Goal: Task Accomplishment & Management: Manage account settings

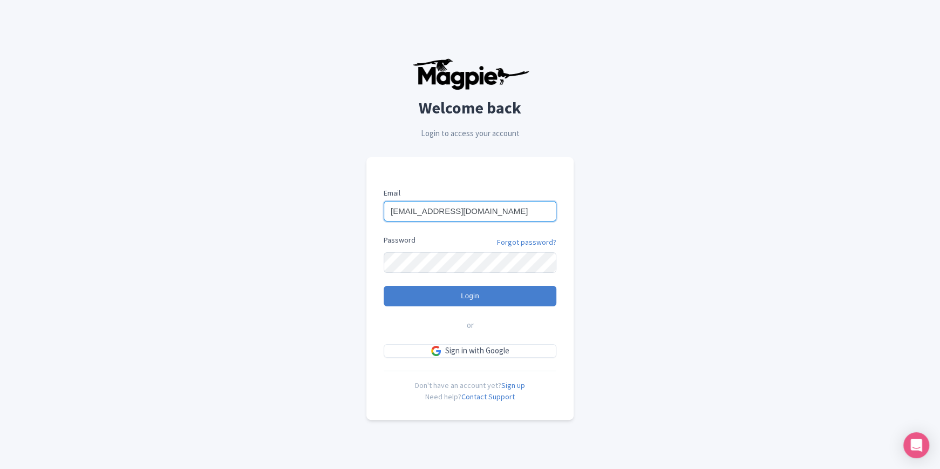
click at [486, 211] on input "HatcherPassTour@gmail.com" at bounding box center [470, 211] width 173 height 21
type input "LeadvilleATVTours@gmail.com"
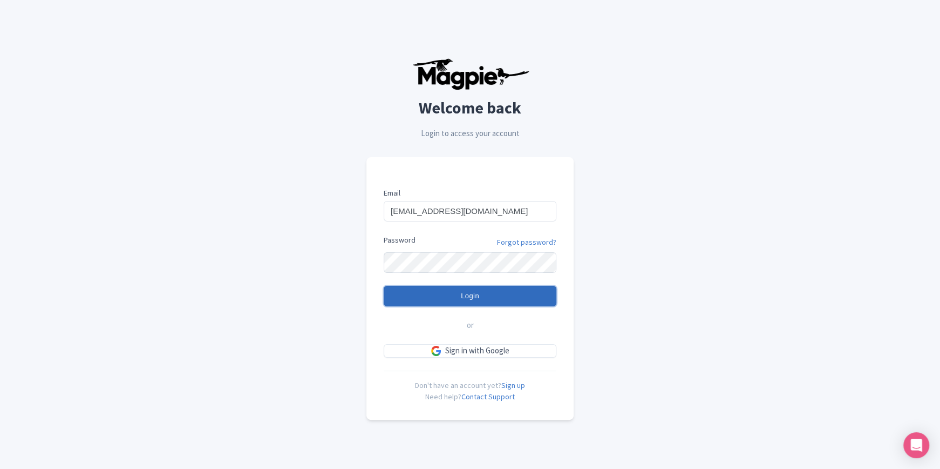
click at [478, 289] on input "Login" at bounding box center [470, 296] width 173 height 21
type input "Logging in..."
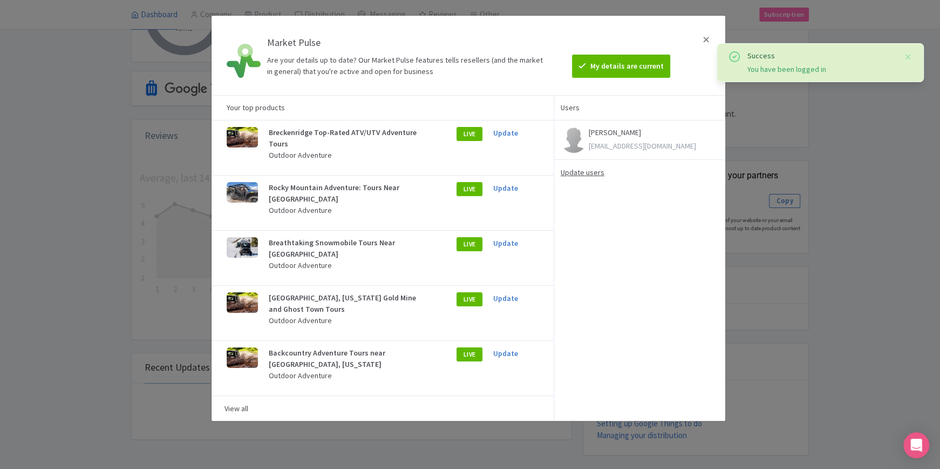
scroll to position [168, 0]
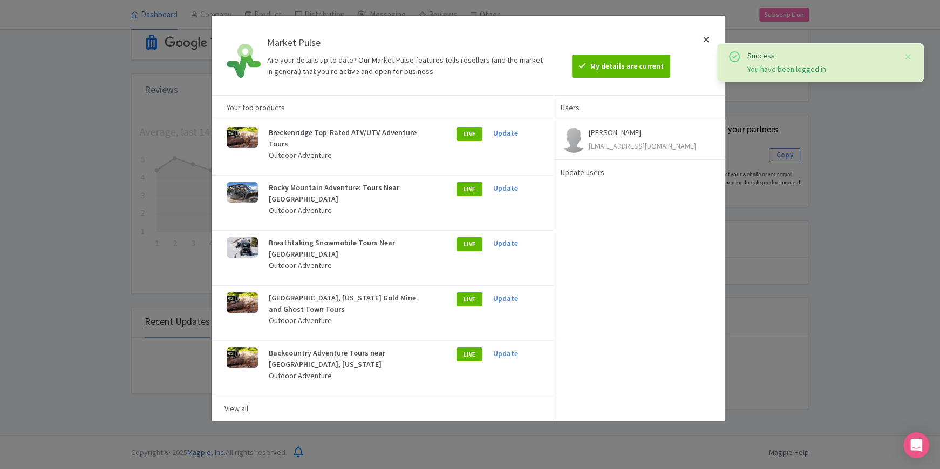
click at [706, 38] on div at bounding box center [706, 55] width 26 height 62
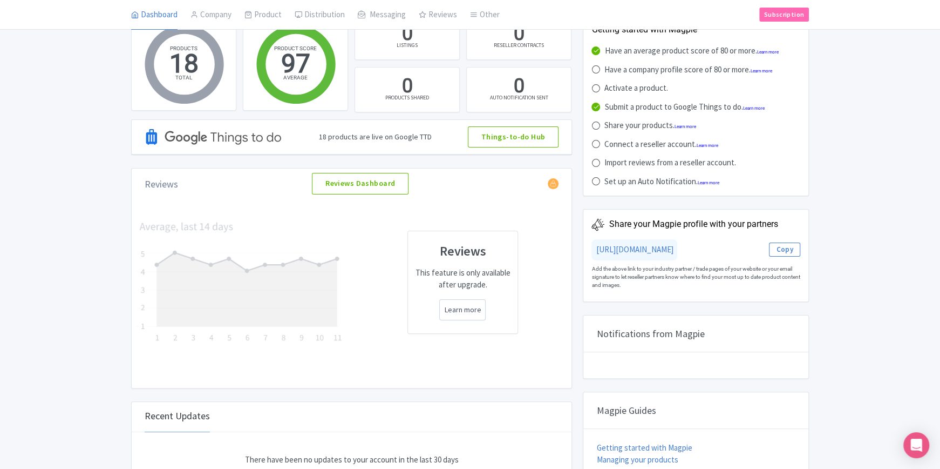
scroll to position [0, 0]
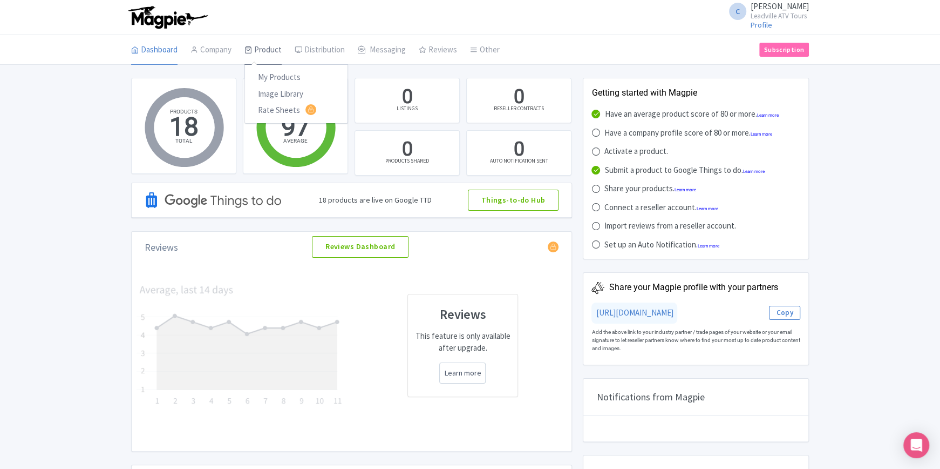
click at [270, 51] on link "Product" at bounding box center [263, 50] width 37 height 30
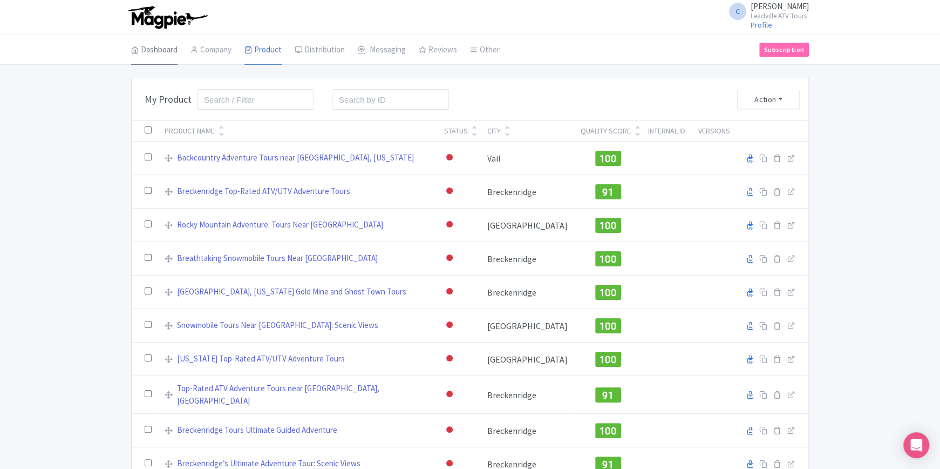
click at [150, 51] on link "Dashboard" at bounding box center [154, 50] width 46 height 30
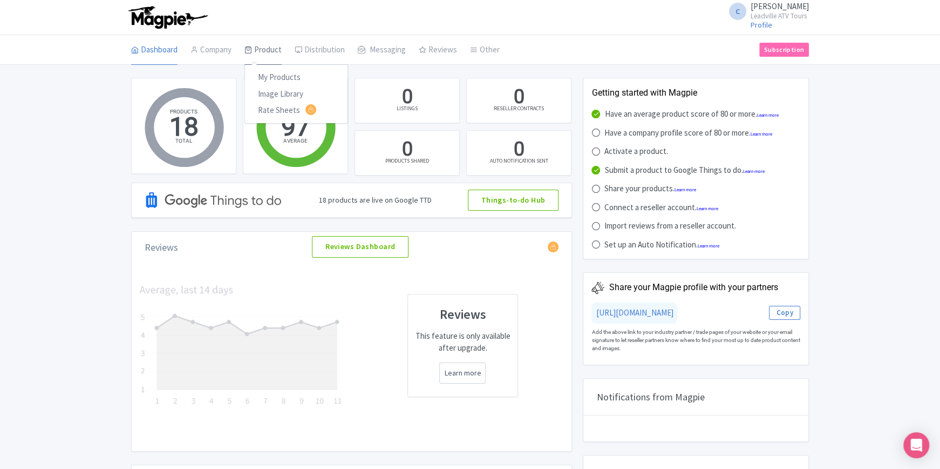
click at [258, 46] on link "Product" at bounding box center [263, 50] width 37 height 30
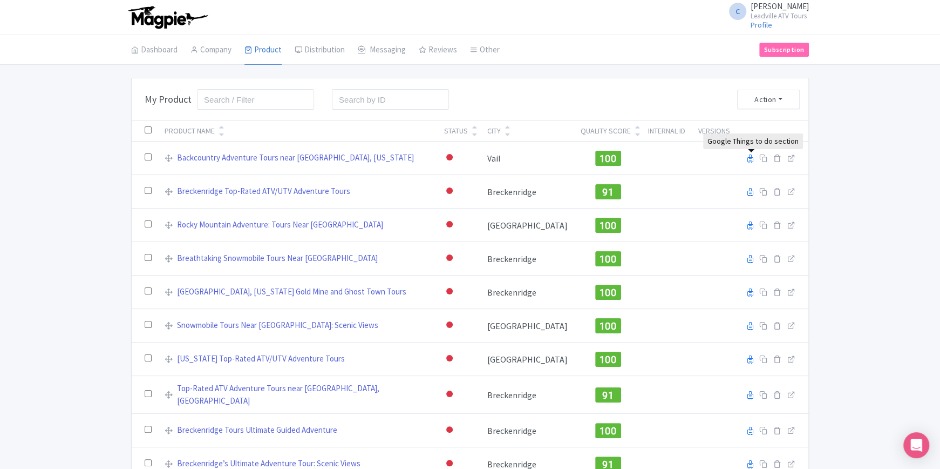
click at [845, 129] on div "Bulk Actions [GEOGRAPHIC_DATA] Add to Collection Add to Collection Collections …" at bounding box center [470, 415] width 940 height 675
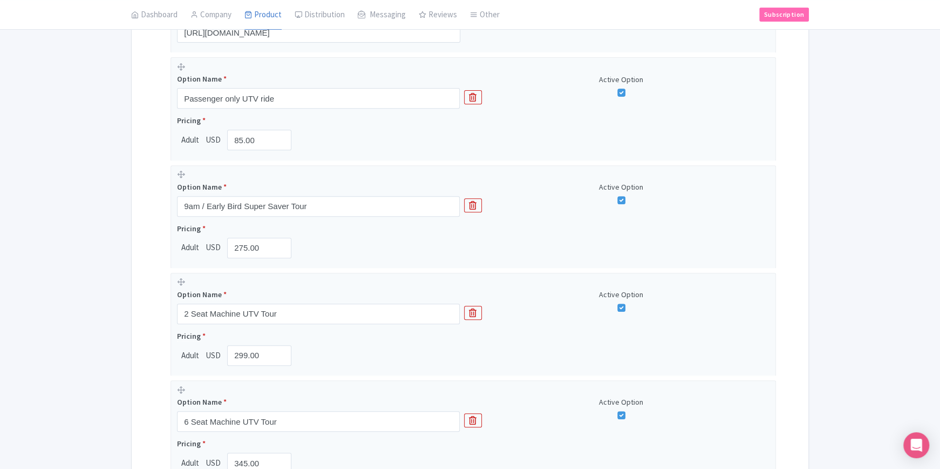
scroll to position [323, 0]
